Goal: Task Accomplishment & Management: Use online tool/utility

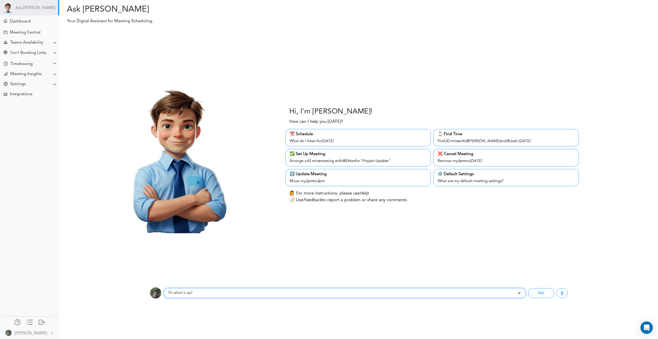
click at [190, 293] on input "Hi what's up!" at bounding box center [340, 293] width 353 height 10
click at [210, 292] on input "Hi what's up!" at bounding box center [340, 293] width 353 height 10
click at [218, 271] on div "Hi, I'm Theo! How can I help you today? 📆 Schedule What do I have for Thursday …" at bounding box center [358, 155] width 606 height 254
click at [206, 294] on input "Hi what's up!" at bounding box center [340, 293] width 353 height 10
drag, startPoint x: 209, startPoint y: 293, endPoint x: 170, endPoint y: 294, distance: 38.9
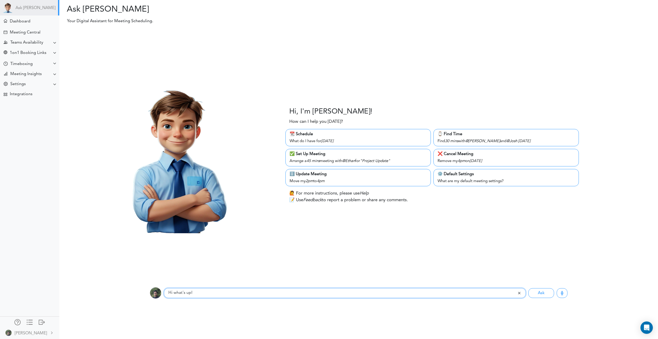
click at [170, 294] on input "Hi what's up!" at bounding box center [340, 293] width 353 height 10
drag, startPoint x: 238, startPoint y: 294, endPoint x: 233, endPoint y: 295, distance: 5.8
click at [238, 294] on input "Hi what's up!" at bounding box center [340, 293] width 353 height 10
drag, startPoint x: 216, startPoint y: 295, endPoint x: 126, endPoint y: 286, distance: 90.4
click at [124, 286] on div "Listening... Hi what's up! Ask Requests" at bounding box center [358, 293] width 606 height 21
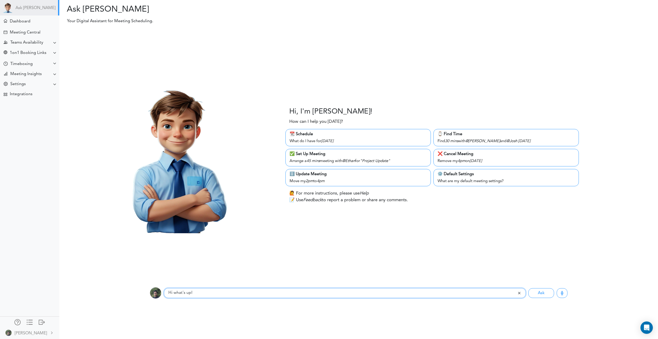
click at [226, 296] on input "Hi what's up!" at bounding box center [340, 293] width 353 height 10
click at [334, 252] on div "Hi, I'm Theo! How can I help you today? 📆 Schedule What do I have for Thursday …" at bounding box center [358, 155] width 606 height 254
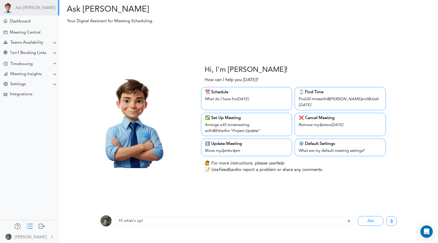
click at [29, 224] on div at bounding box center [30, 225] width 6 height 5
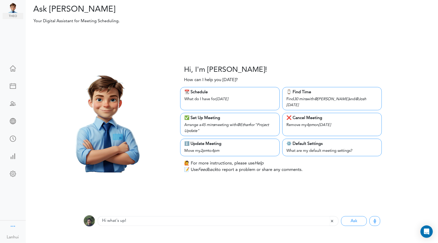
click at [12, 225] on div at bounding box center [13, 225] width 6 height 5
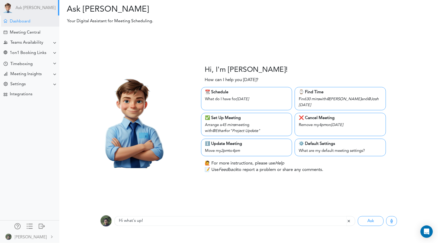
click at [32, 22] on div "Dashboard" at bounding box center [30, 20] width 58 height 11
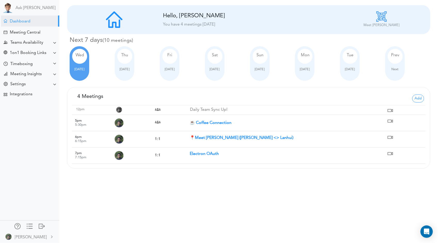
click at [59, 167] on div "Ask [PERSON_NAME] Dashboard Meeting Central" at bounding box center [29, 121] width 59 height 243
click at [20, 10] on link "Ask [PERSON_NAME]" at bounding box center [35, 8] width 40 height 5
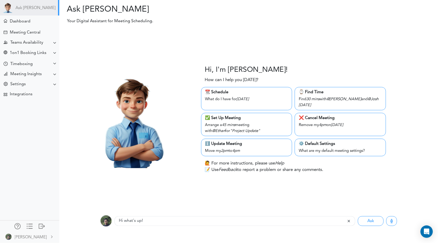
click at [208, 229] on div "Listening... Hi what's up! Ask Requests" at bounding box center [248, 220] width 386 height 21
click at [205, 222] on input "Hi what's up!" at bounding box center [230, 221] width 232 height 10
drag, startPoint x: 191, startPoint y: 220, endPoint x: 105, endPoint y: 215, distance: 85.5
click at [42, 217] on body "Ask Theo Dashboard Settings" at bounding box center [219, 121] width 438 height 243
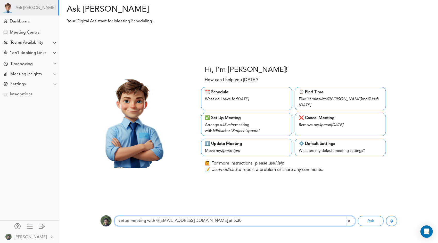
type input "setup meeting with @lanhuichen002@gmail.com at 5.30"
click at [358, 216] on button "Ask" at bounding box center [371, 221] width 26 height 10
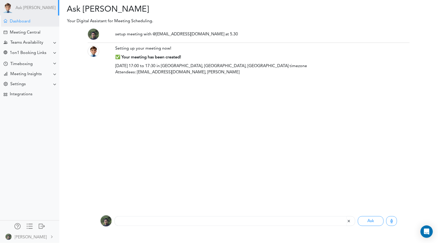
click at [24, 22] on div "Dashboard" at bounding box center [20, 21] width 21 height 5
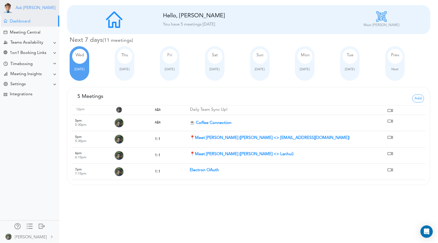
click at [25, 8] on link "Ask [PERSON_NAME]" at bounding box center [35, 8] width 40 height 5
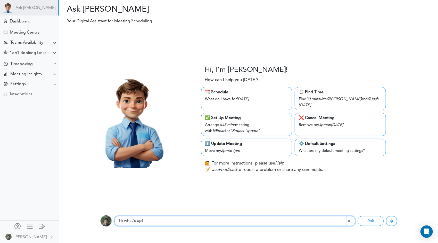
drag, startPoint x: 123, startPoint y: 218, endPoint x: 144, endPoint y: 215, distance: 21.9
click at [82, 218] on div "Listening... Hi what's up! Ask Requests" at bounding box center [248, 220] width 386 height 21
type input "reschedule my meeting with [EMAIL_ADDRESS][DOMAIN_NAME] to 8PM"
click at [358, 216] on button "Ask" at bounding box center [371, 221] width 26 height 10
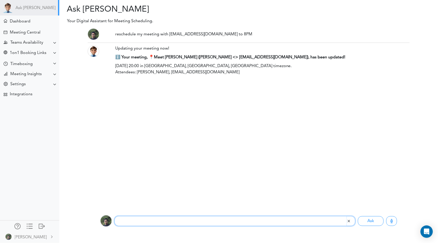
click at [157, 219] on input "text" at bounding box center [230, 221] width 232 height 10
type input "cancel meeting with [EMAIL_ADDRESS][DOMAIN_NAME]"
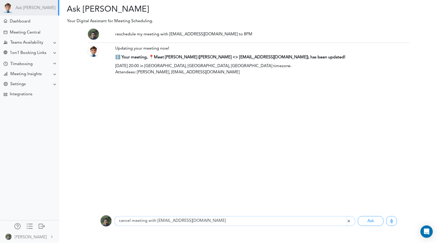
click at [358, 216] on button "Ask" at bounding box center [371, 221] width 26 height 10
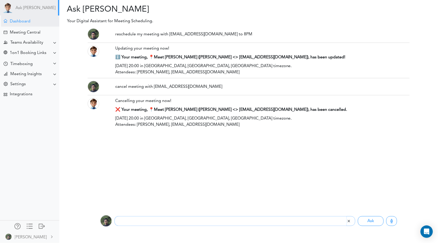
click at [30, 25] on div "Dashboard" at bounding box center [30, 20] width 58 height 11
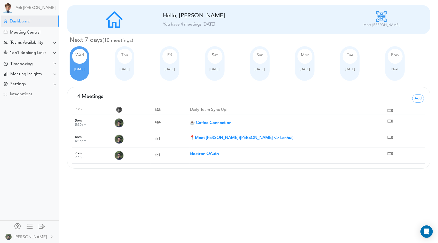
click at [212, 124] on strong "☕ Coffee Connection" at bounding box center [211, 123] width 42 height 4
